Goal: Task Accomplishment & Management: Use online tool/utility

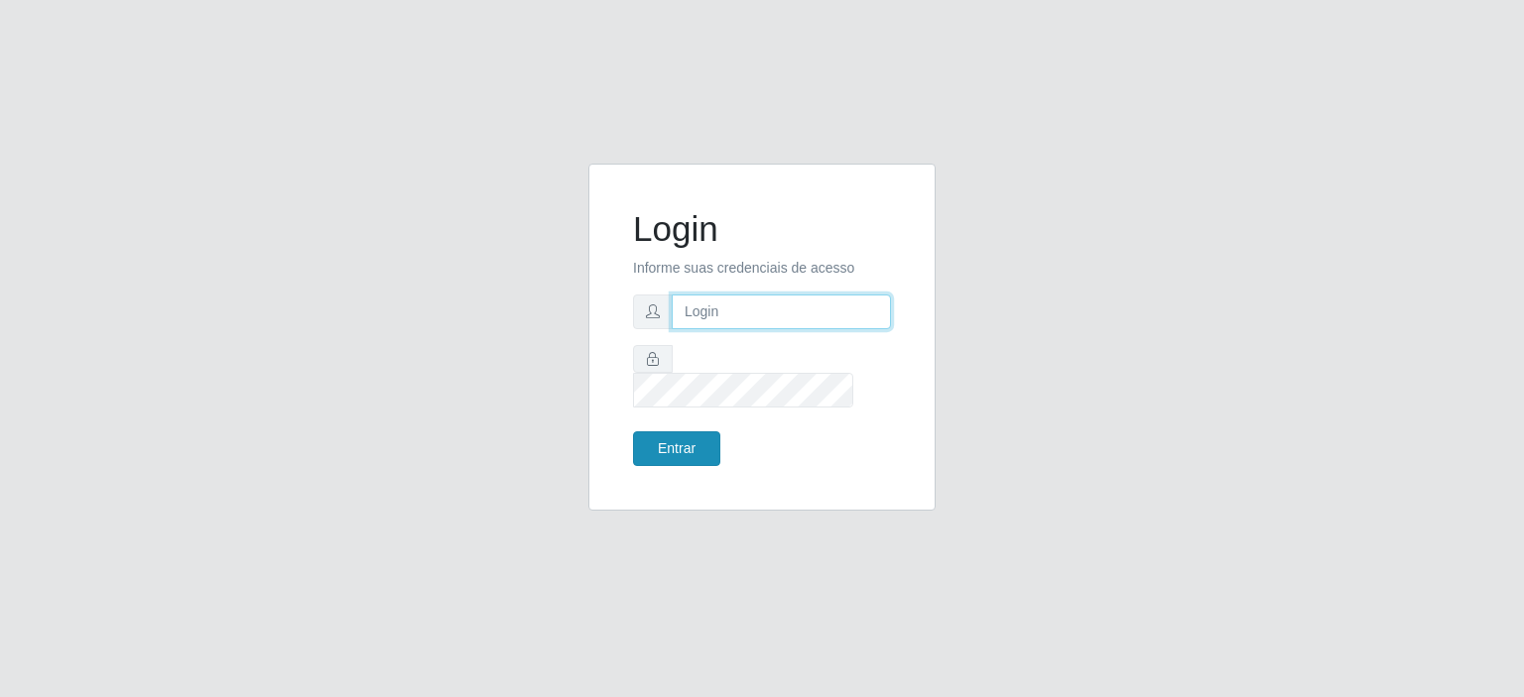
type input "[EMAIL_ADDRESS][DOMAIN_NAME]"
click at [673, 431] on button "Entrar" at bounding box center [676, 448] width 87 height 35
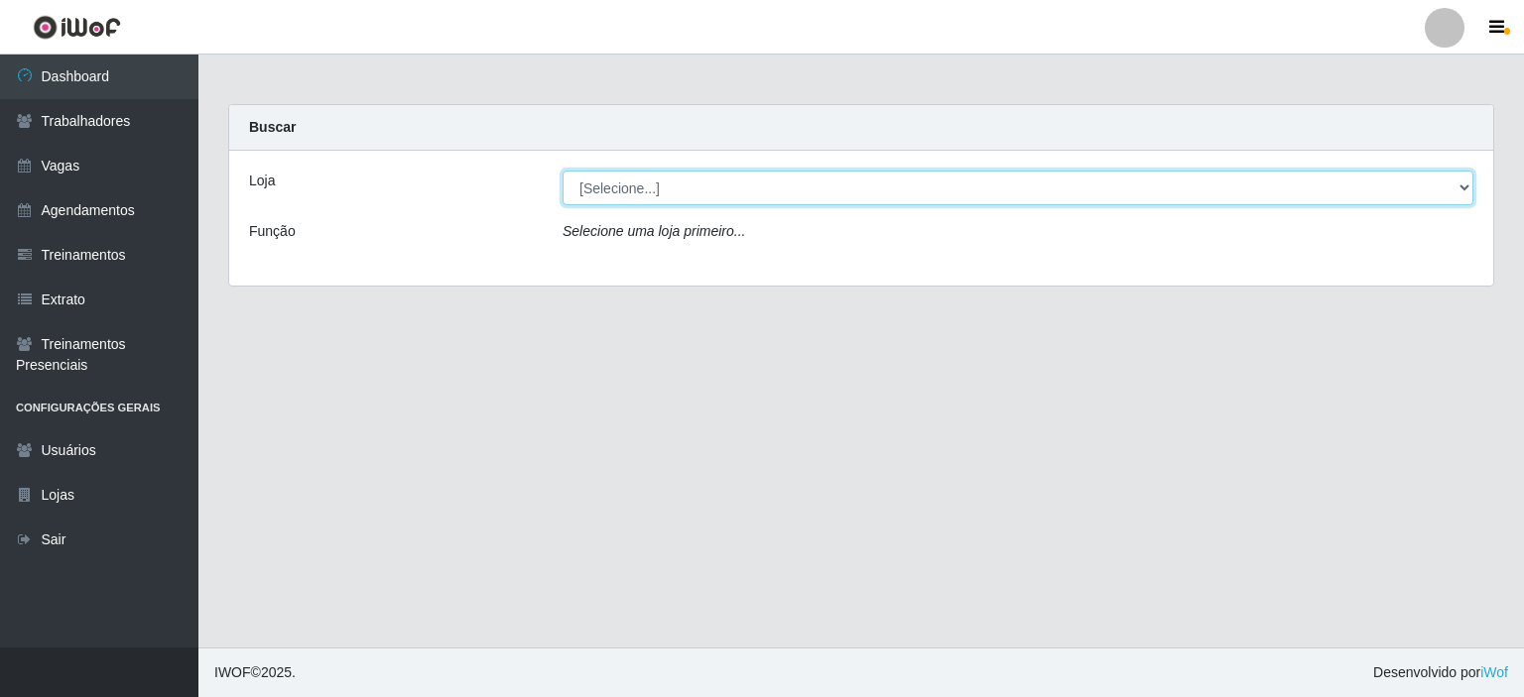
click at [718, 197] on select "[Selecione...] Preço Bom Supermercado" at bounding box center [1017, 188] width 911 height 35
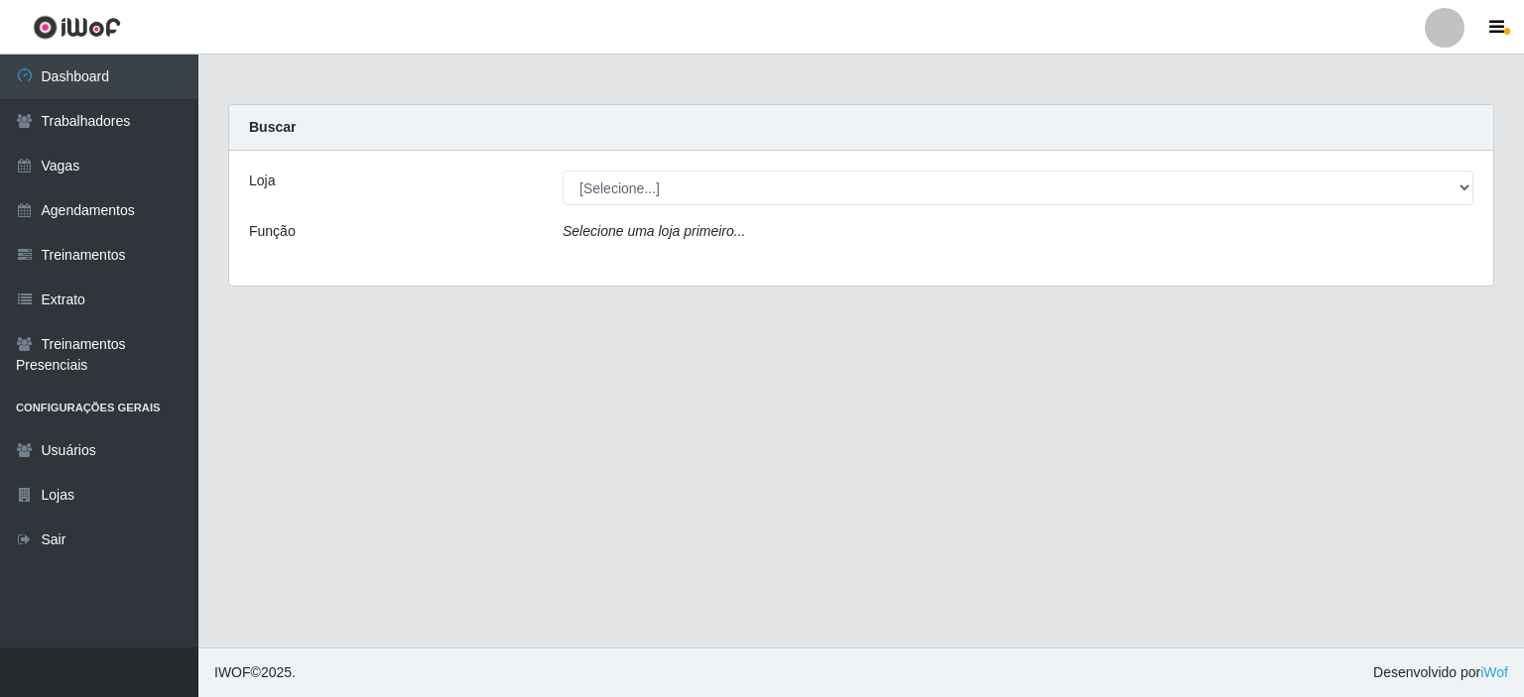
click at [744, 261] on div "Loja [Selecione...] Preço Bom Supermercado Função Selecione uma loja primeiro..." at bounding box center [861, 218] width 1264 height 135
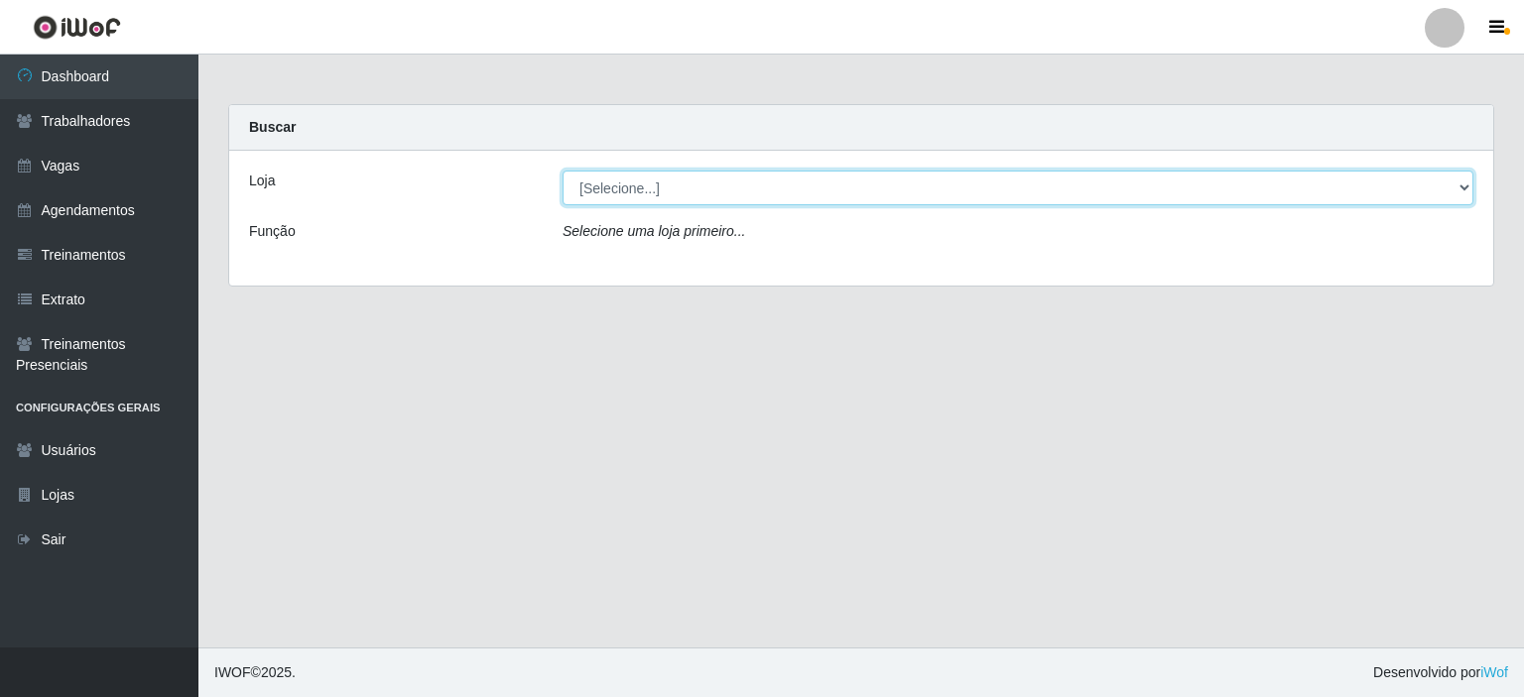
click at [731, 198] on select "[Selecione...] Preço Bom Supermercado" at bounding box center [1017, 188] width 911 height 35
select select "387"
click at [562, 171] on select "[Selecione...] Preço Bom Supermercado" at bounding box center [1017, 188] width 911 height 35
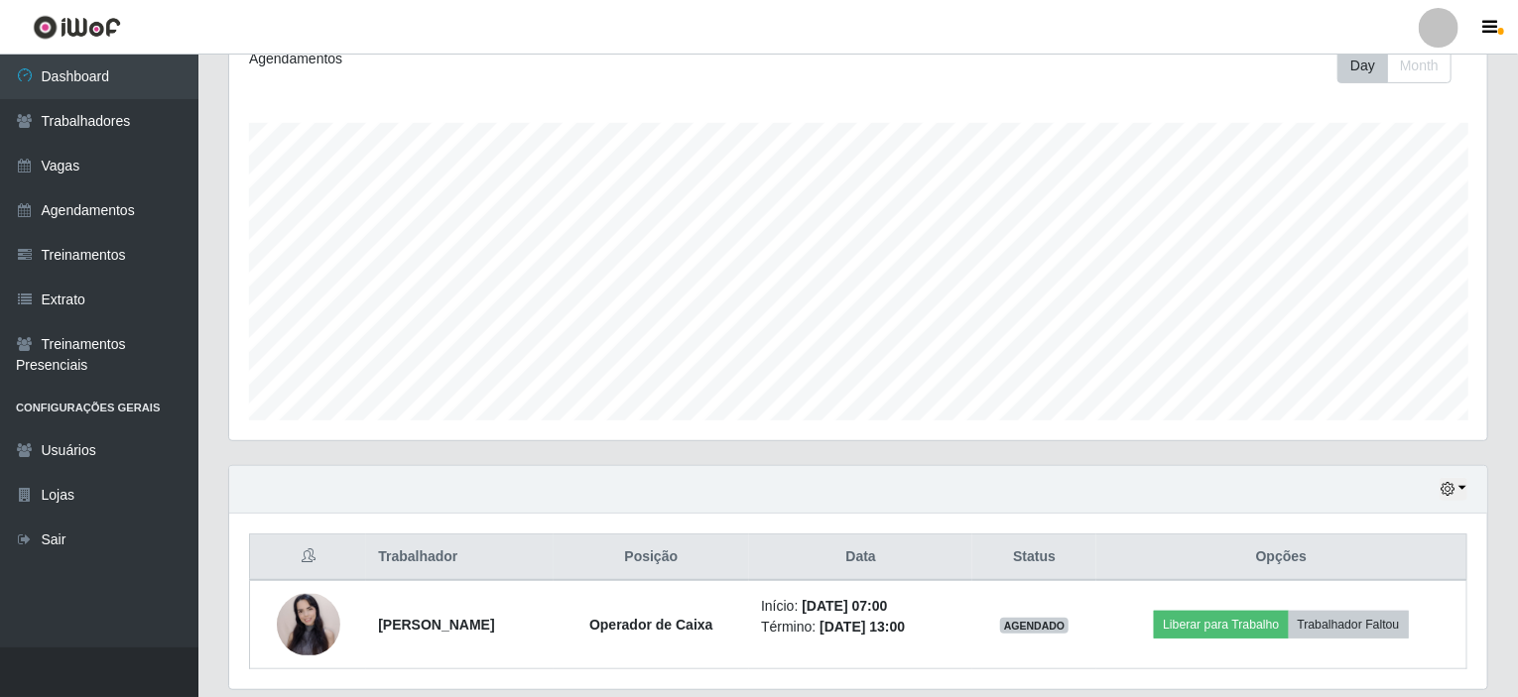
scroll to position [351, 0]
